Goal: Communication & Community: Answer question/provide support

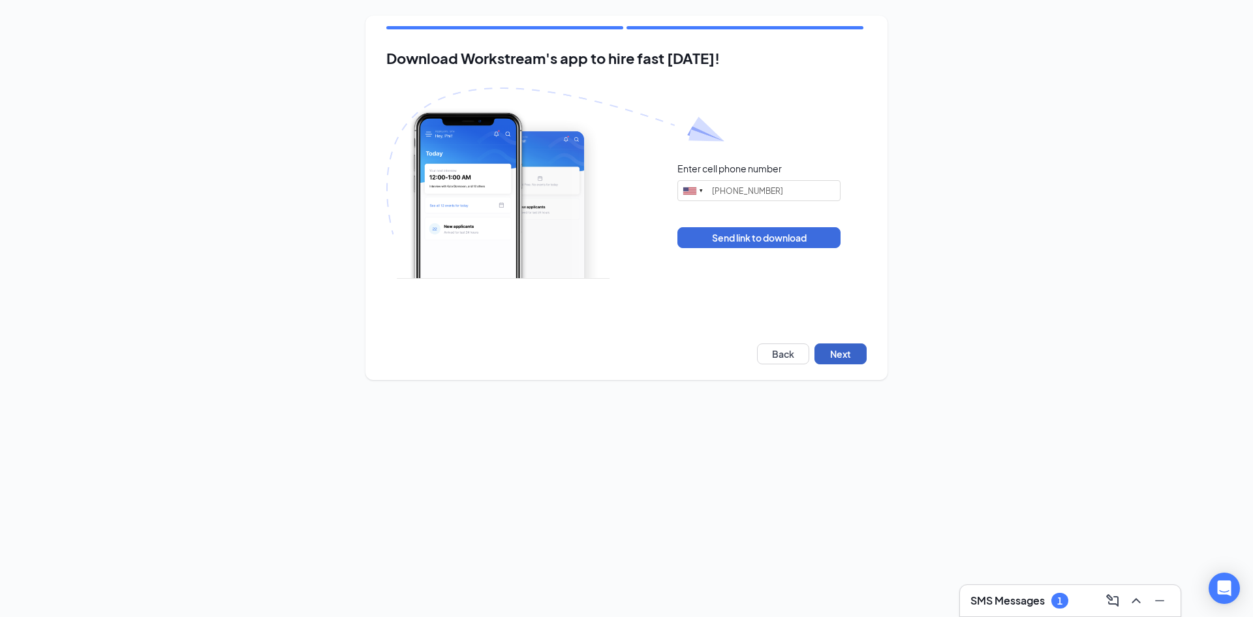
click at [844, 352] on button "Next" at bounding box center [840, 353] width 52 height 21
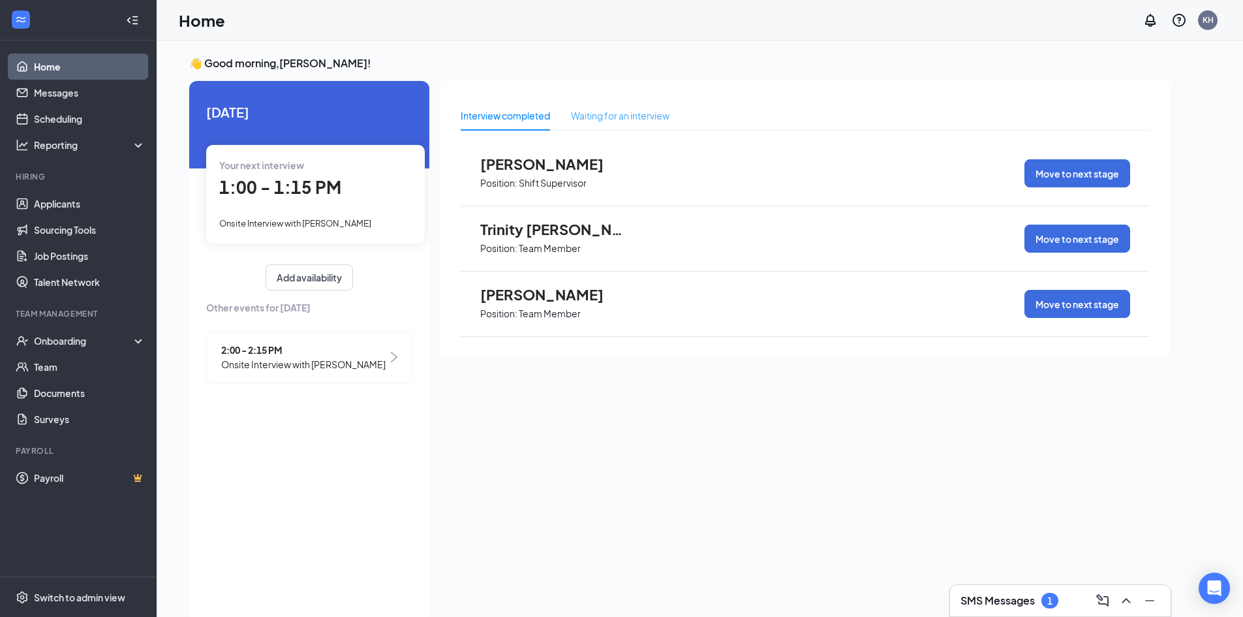
click at [591, 124] on div "Waiting for an interview" at bounding box center [620, 115] width 99 height 30
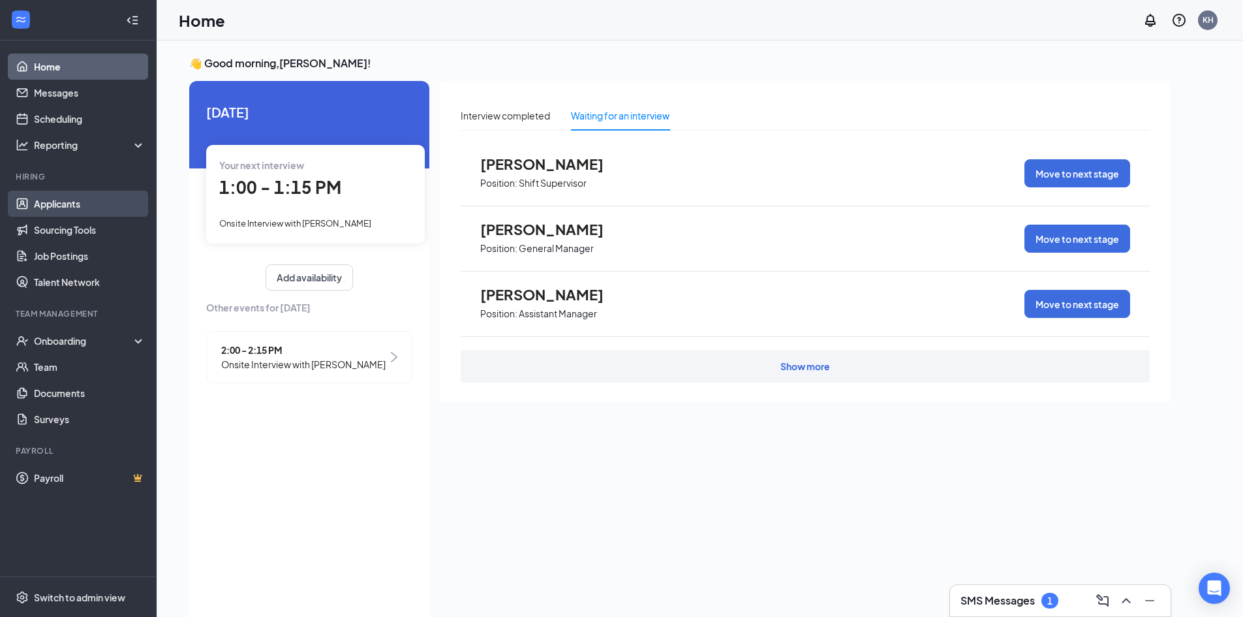
drag, startPoint x: 66, startPoint y: 209, endPoint x: 123, endPoint y: 211, distance: 57.4
click at [66, 209] on link "Applicants" at bounding box center [90, 204] width 112 height 26
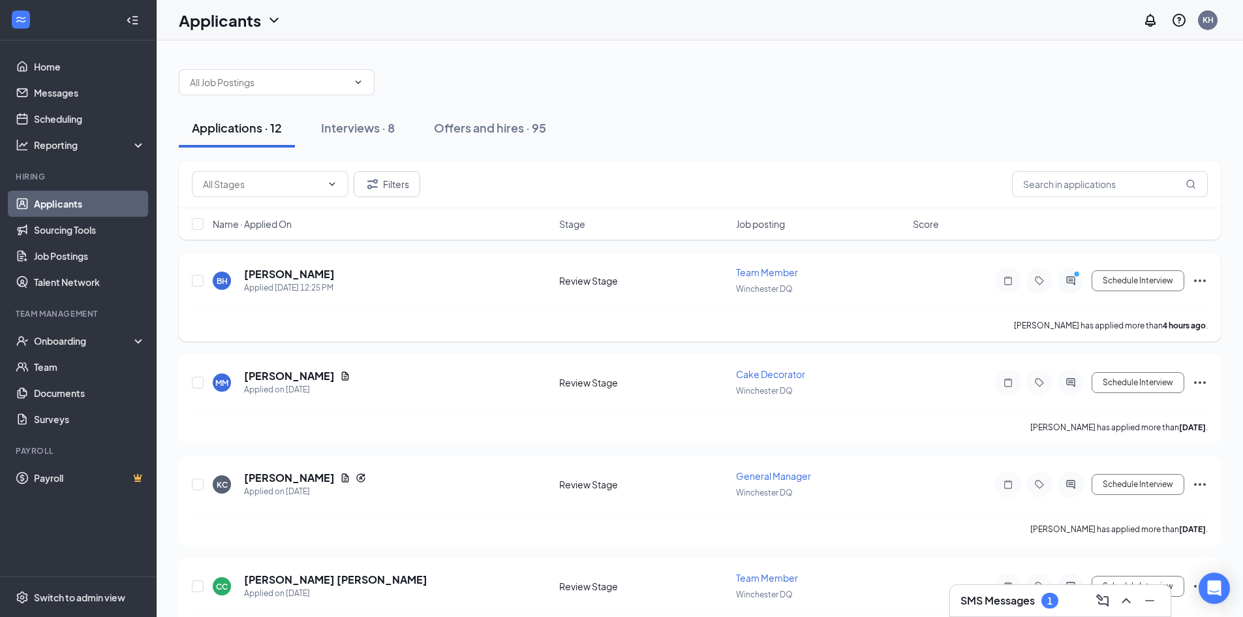
click at [341, 284] on div "BH [PERSON_NAME] Applied [DATE] 12:25 PM" at bounding box center [382, 280] width 339 height 27
click at [1068, 279] on icon "ActiveChat" at bounding box center [1071, 280] width 16 height 10
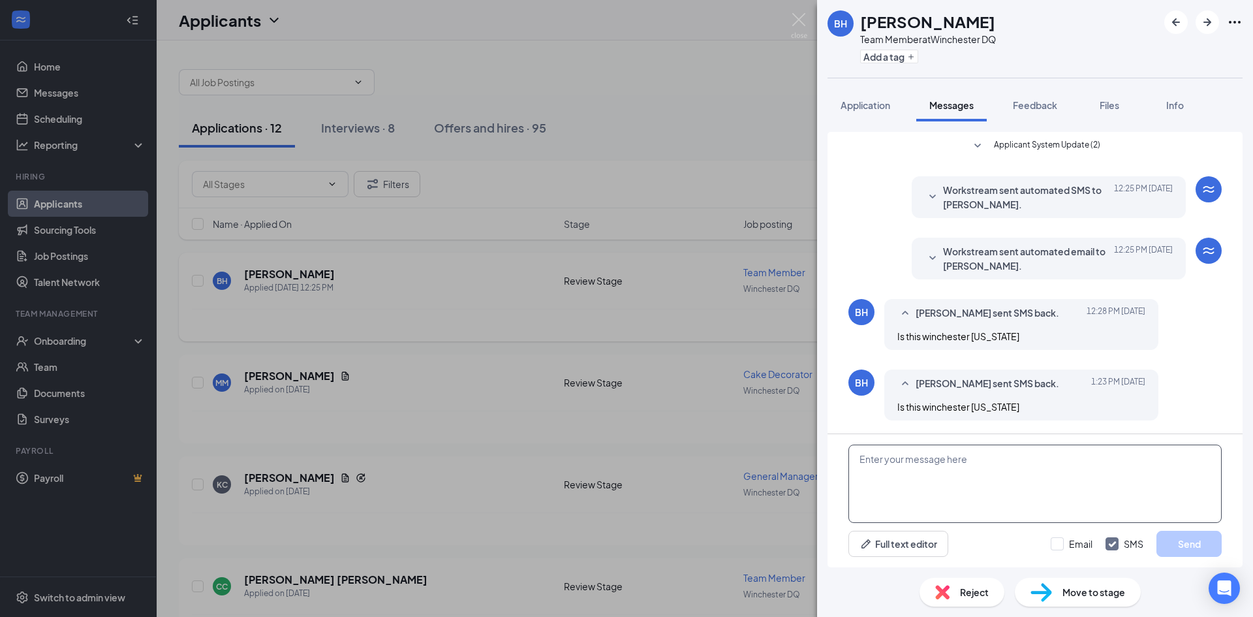
click at [962, 459] on textarea at bounding box center [1034, 483] width 373 height 78
type textarea "yes"
click at [1186, 544] on button "Send" at bounding box center [1188, 544] width 65 height 26
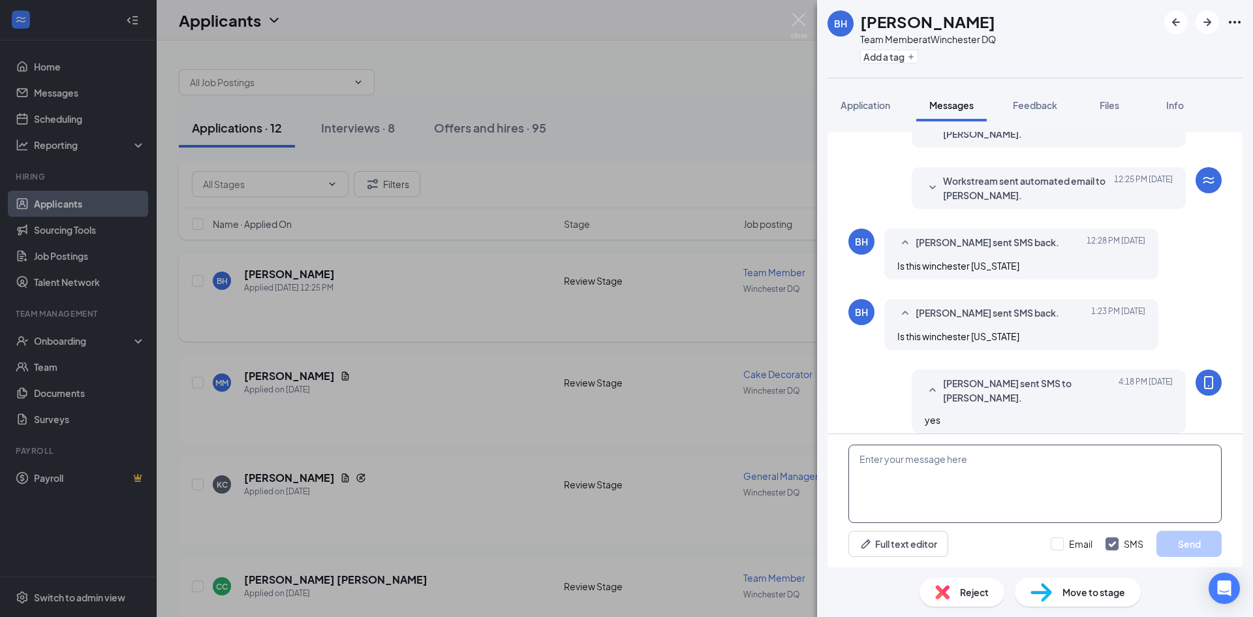
click at [1037, 450] on textarea at bounding box center [1034, 483] width 373 height 78
drag, startPoint x: 1008, startPoint y: 461, endPoint x: 1021, endPoint y: 467, distance: 13.7
drag, startPoint x: 1021, startPoint y: 467, endPoint x: 1024, endPoint y: 461, distance: 6.7
click at [1024, 461] on textarea "when would be a good time to set a inteview up" at bounding box center [1034, 483] width 373 height 78
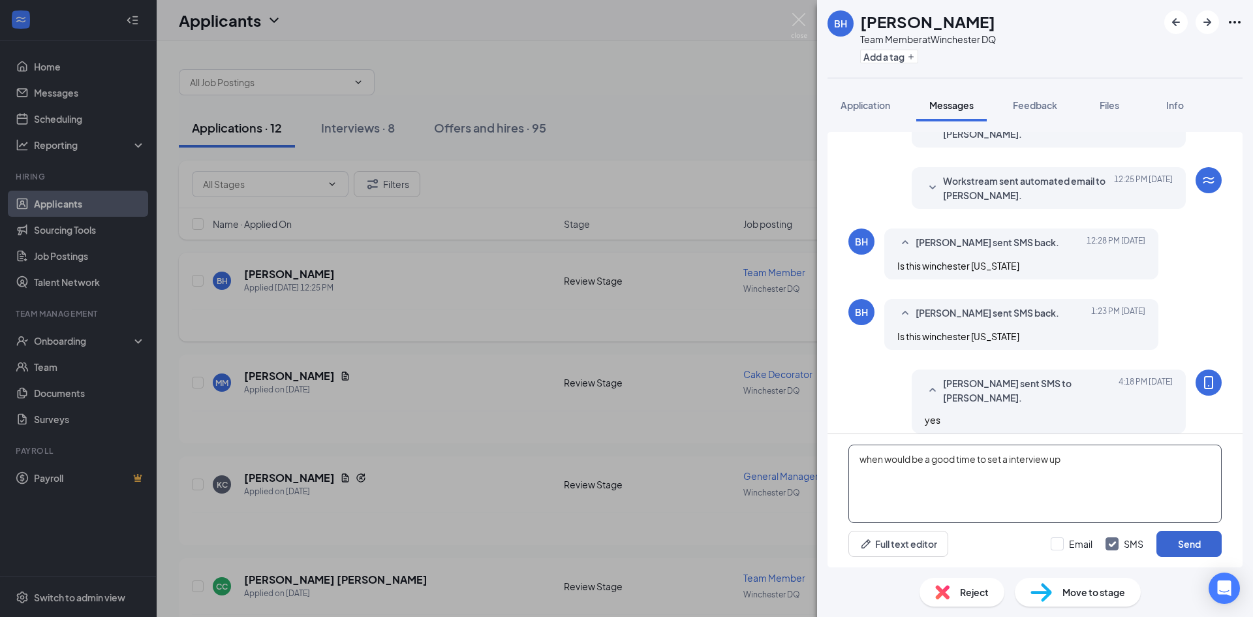
type textarea "when would be a good time to set a interview up"
click at [1162, 540] on button "Send" at bounding box center [1188, 544] width 65 height 26
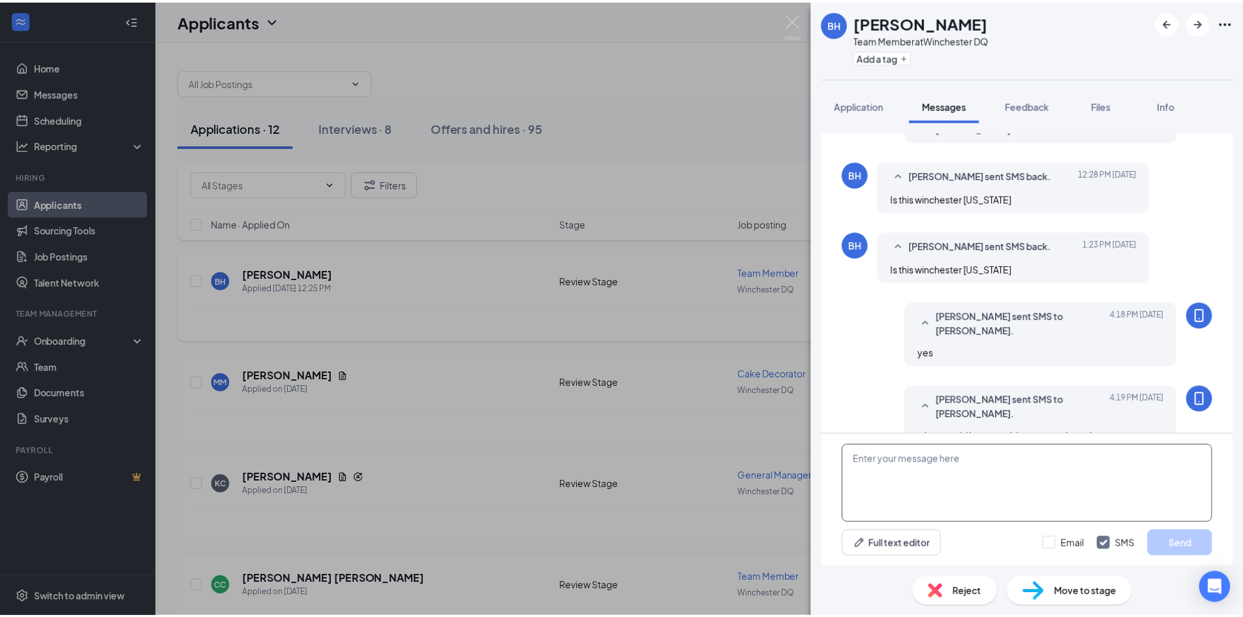
scroll to position [141, 0]
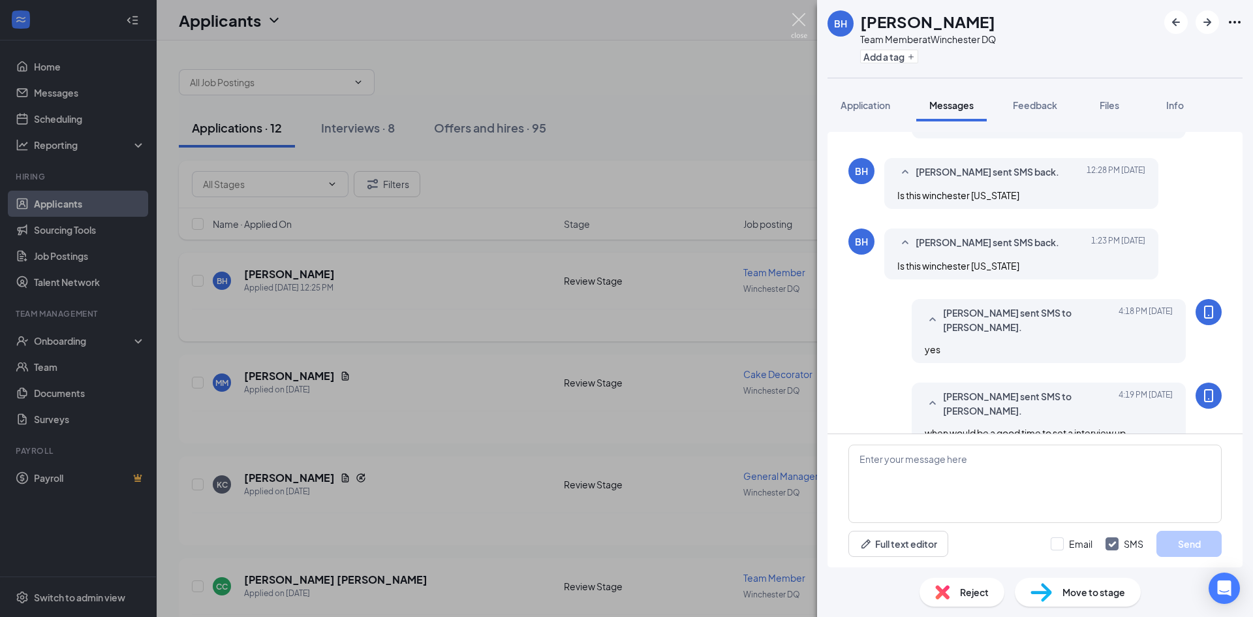
click at [799, 22] on img at bounding box center [799, 25] width 16 height 25
